Goal: Task Accomplishment & Management: Manage account settings

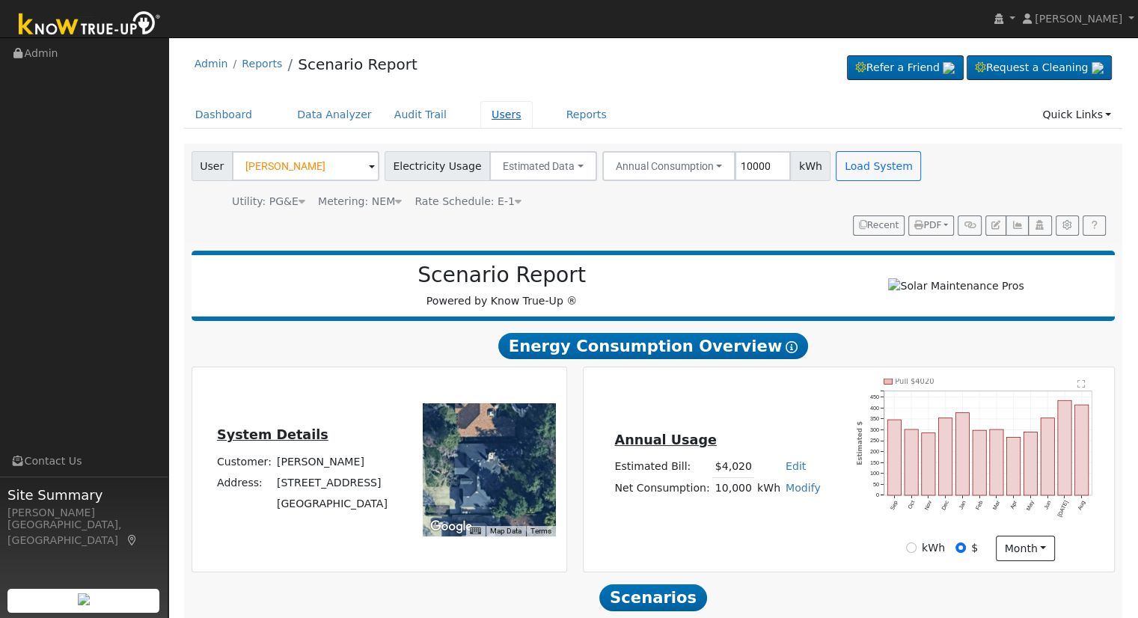
click at [480, 126] on link "Users" at bounding box center [506, 115] width 52 height 28
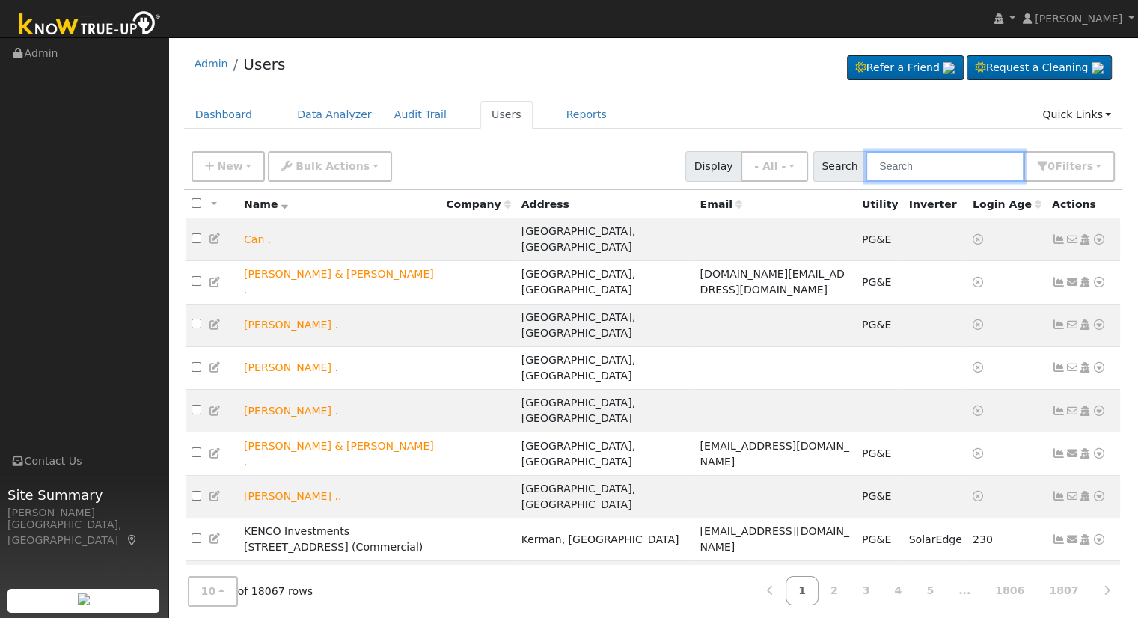
click at [949, 165] on input "text" at bounding box center [945, 166] width 159 height 31
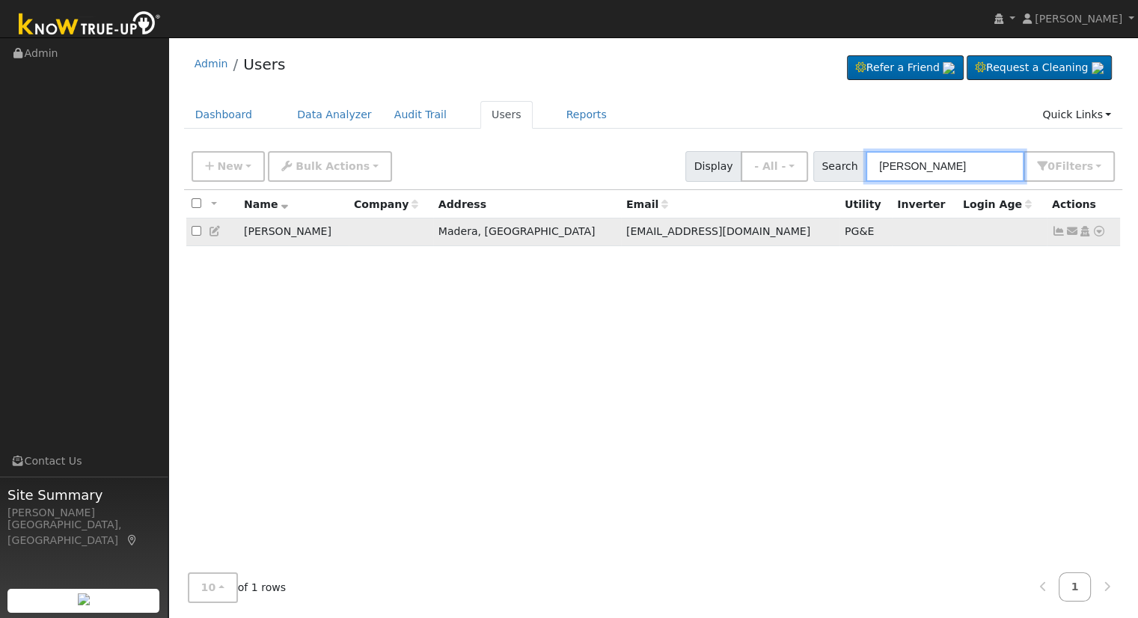
type input "[PERSON_NAME]"
click at [1084, 228] on icon at bounding box center [1084, 231] width 13 height 10
